Goal: Navigation & Orientation: Find specific page/section

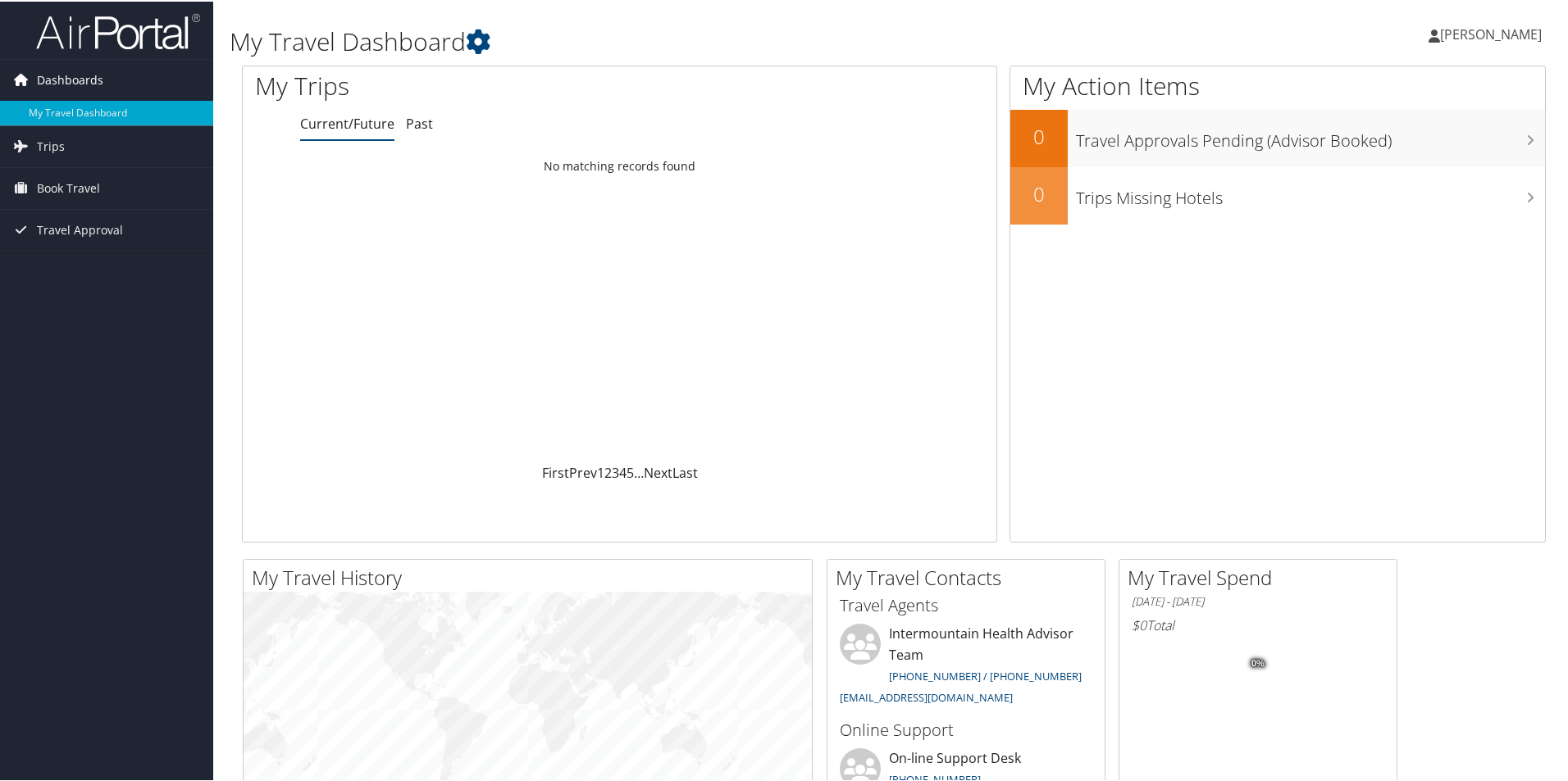
click at [98, 73] on span "Dashboards" at bounding box center [70, 78] width 66 height 41
click at [147, 68] on link "Dashboards" at bounding box center [106, 78] width 213 height 41
click at [503, 42] on h1 "My Travel Dashboard" at bounding box center [673, 41] width 886 height 35
click at [486, 45] on icon at bounding box center [478, 40] width 24 height 24
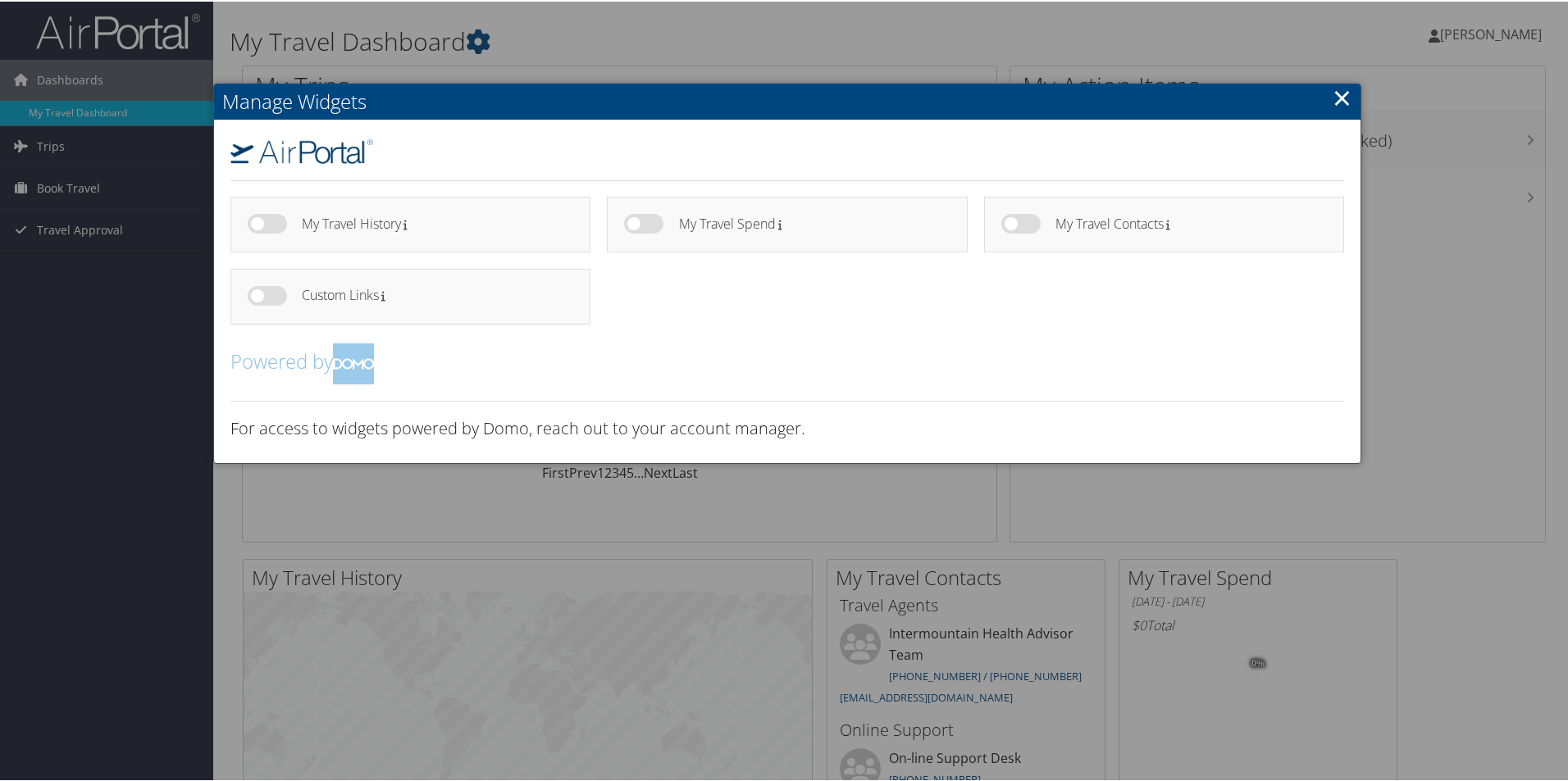
click at [1342, 98] on link "×" at bounding box center [1343, 96] width 19 height 33
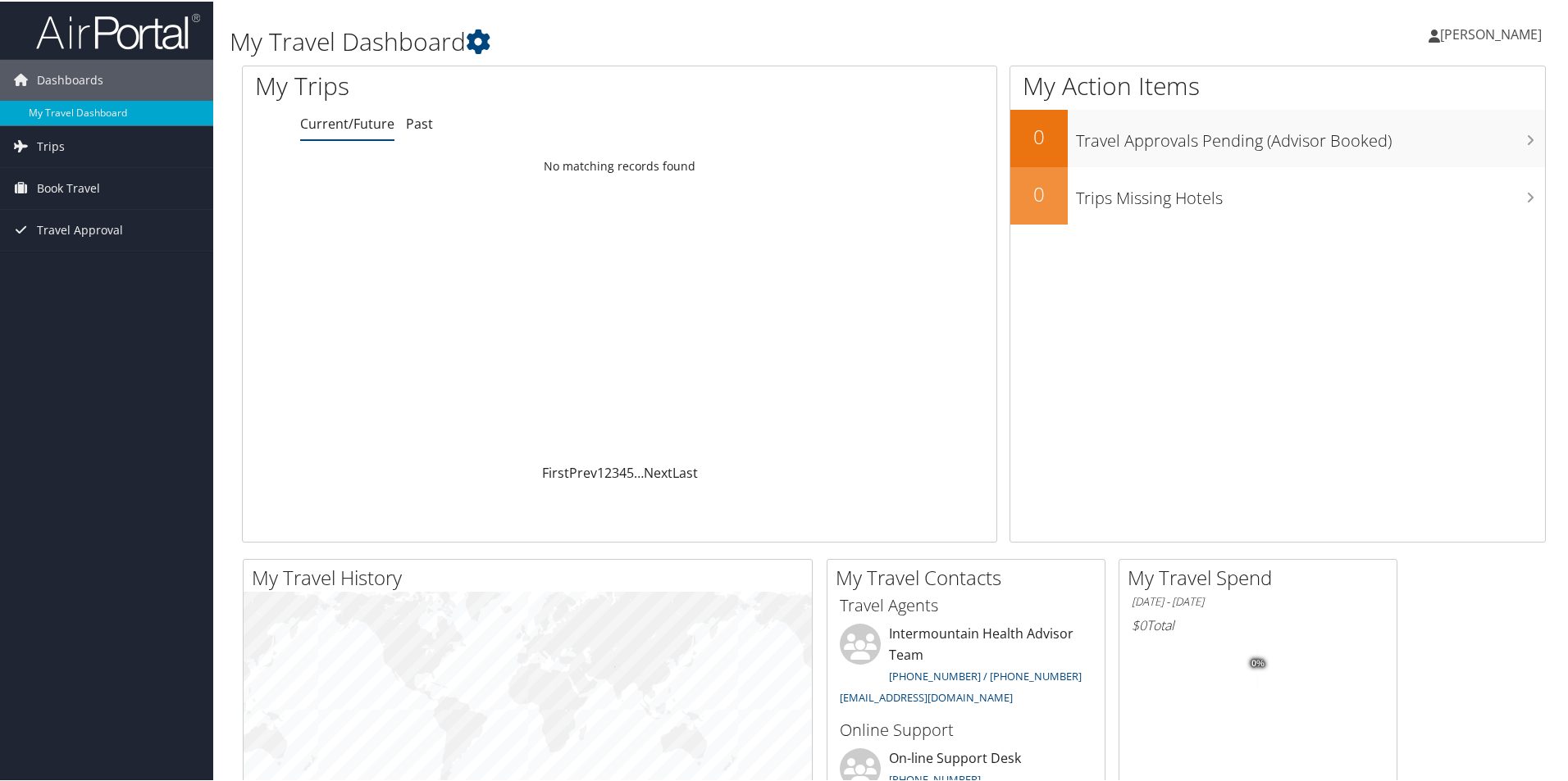
click at [1521, 35] on span "[PERSON_NAME]" at bounding box center [1491, 33] width 102 height 18
click at [1470, 141] on link "View Travel Profile" at bounding box center [1447, 146] width 183 height 28
